Goal: Task Accomplishment & Management: Use online tool/utility

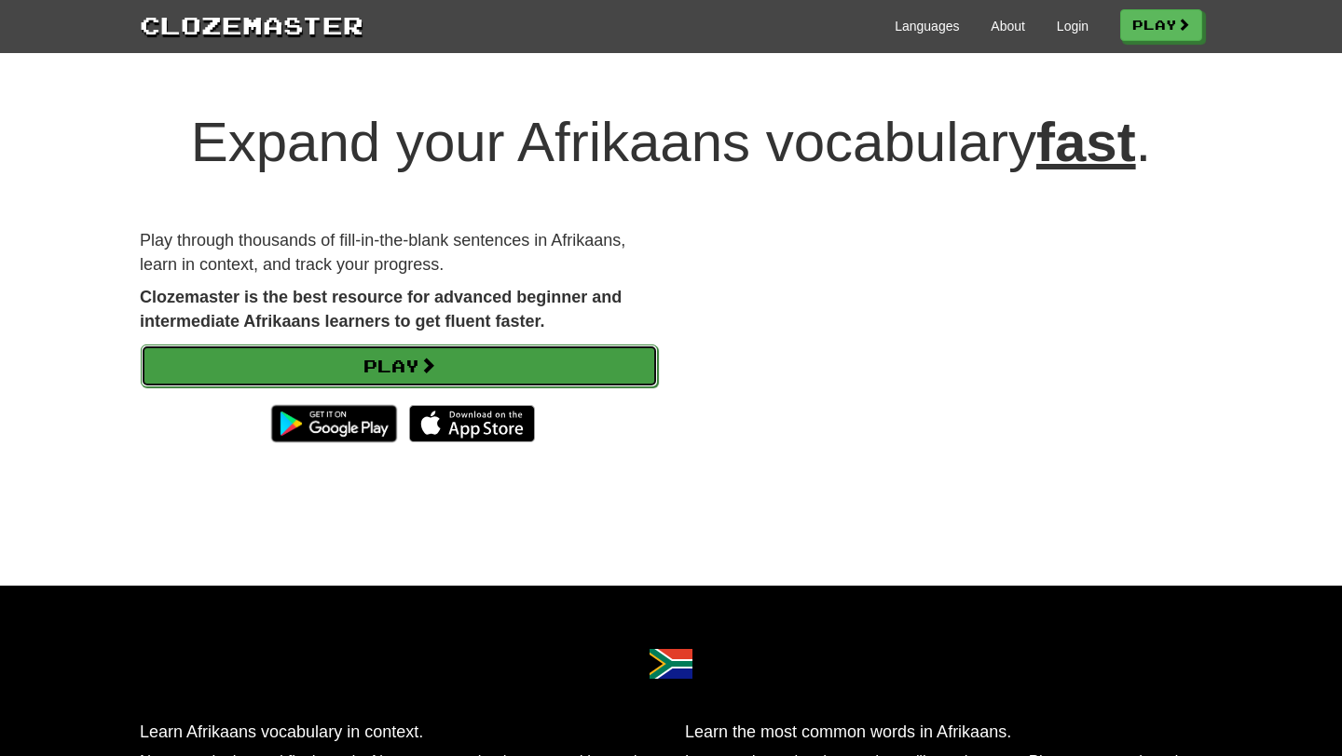
click at [468, 349] on link "Play" at bounding box center [399, 366] width 517 height 43
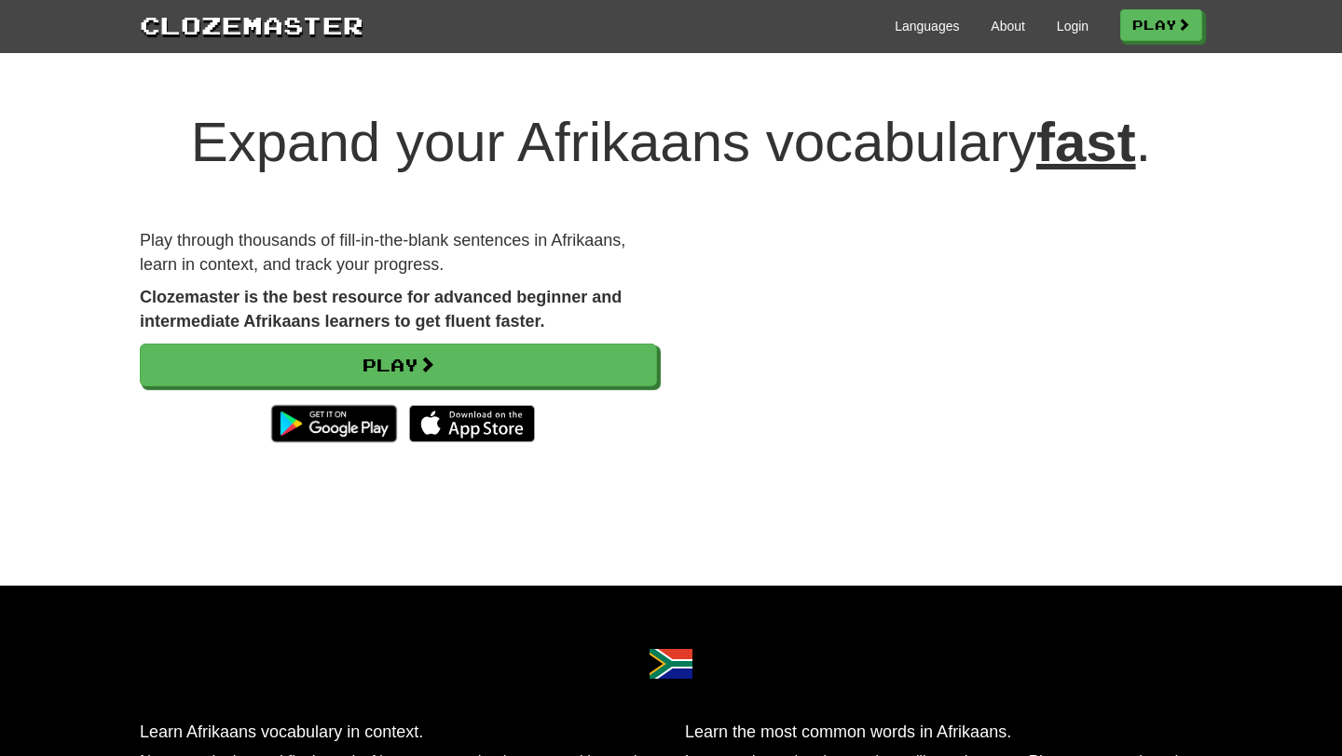
click at [1167, 50] on div "Clozemaster Languages About Login Play" at bounding box center [671, 26] width 1342 height 53
click at [1170, 44] on div "Clozemaster Languages About Login Play" at bounding box center [671, 26] width 1342 height 53
click at [1164, 30] on link "Play" at bounding box center [1162, 26] width 82 height 32
